Goal: Information Seeking & Learning: Understand process/instructions

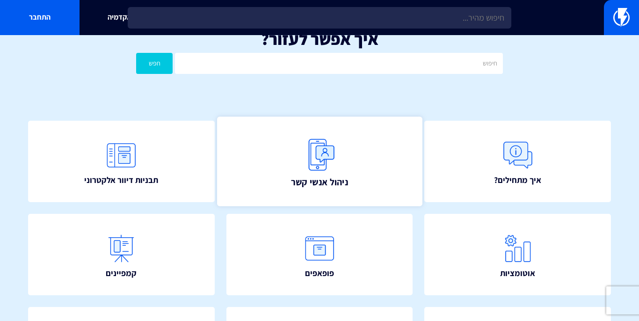
scroll to position [33, 0]
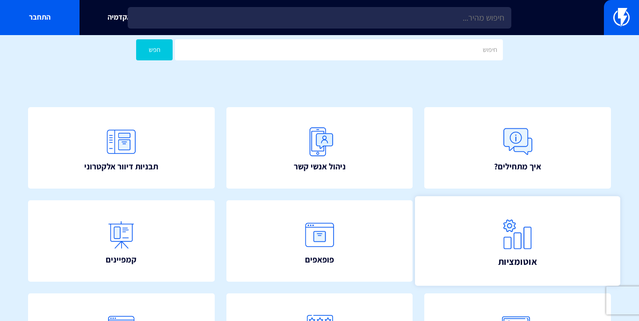
click at [512, 213] on link "אוטומציות" at bounding box center [517, 241] width 205 height 90
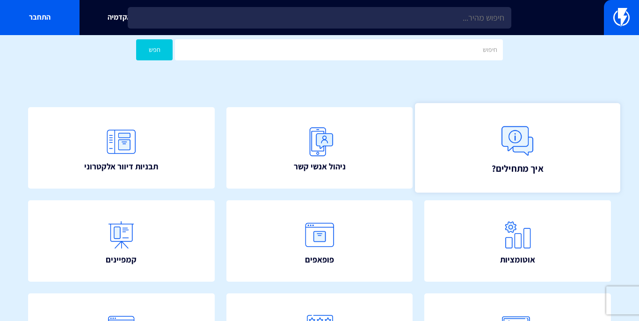
click at [494, 160] on link "איך מתחילים?" at bounding box center [517, 148] width 205 height 90
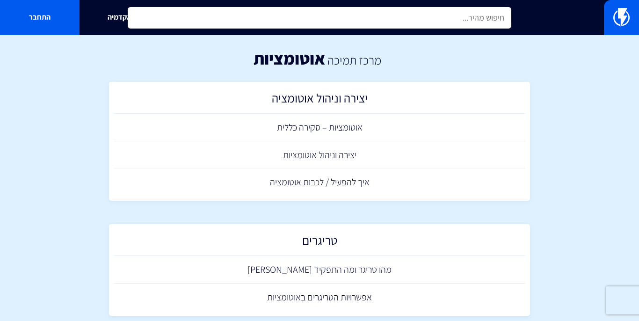
click at [441, 24] on input "text" at bounding box center [320, 18] width 384 height 22
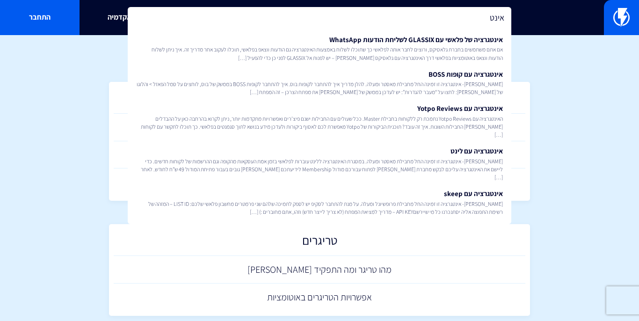
type input "אינט"
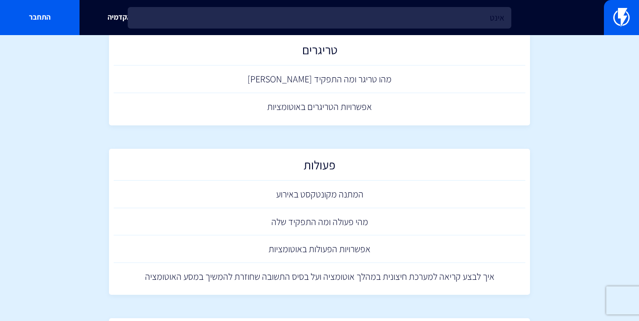
scroll to position [224, 0]
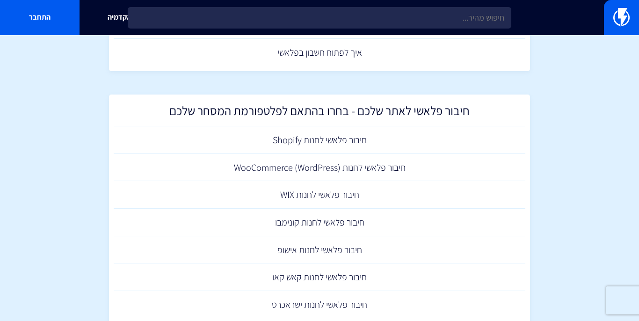
scroll to position [80, 0]
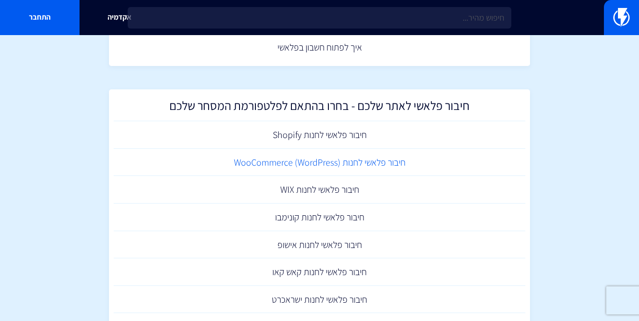
click at [424, 156] on link "חיבור פלאשי לחנות (WooCommerce (WordPress" at bounding box center [320, 163] width 412 height 28
